Goal: Find specific page/section: Find specific page/section

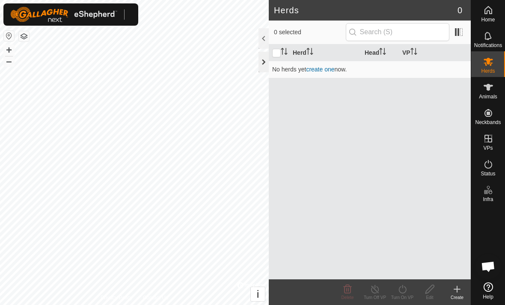
click at [259, 61] on div at bounding box center [263, 62] width 10 height 21
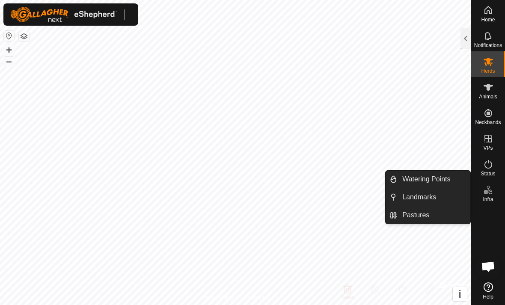
click at [489, 285] on icon at bounding box center [488, 286] width 9 height 9
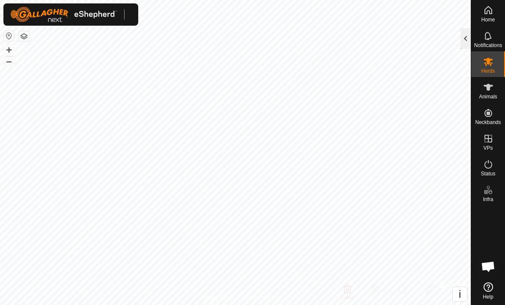
click at [467, 41] on div at bounding box center [465, 38] width 10 height 21
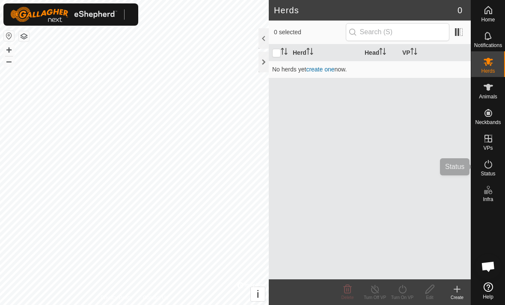
click at [481, 166] on es-activation-svg-icon at bounding box center [488, 164] width 15 height 14
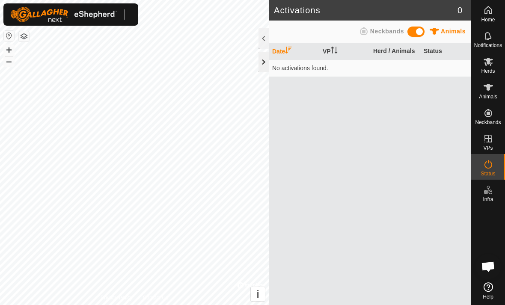
click at [264, 62] on div at bounding box center [263, 62] width 10 height 21
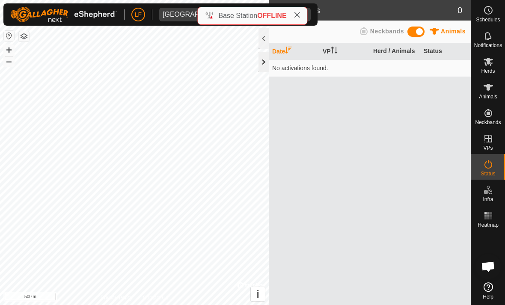
click at [266, 65] on div at bounding box center [263, 62] width 10 height 21
click at [264, 65] on div at bounding box center [263, 62] width 10 height 21
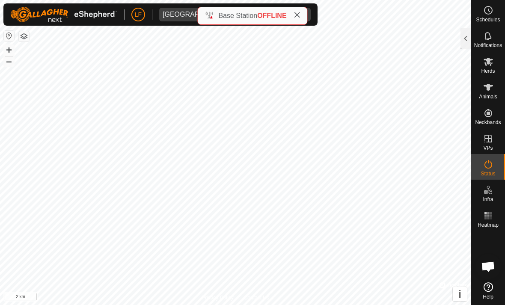
click at [297, 15] on icon at bounding box center [297, 15] width 7 height 7
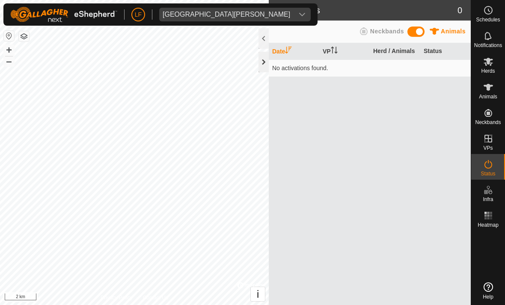
click at [264, 61] on div at bounding box center [263, 62] width 10 height 21
